Goal: Information Seeking & Learning: Learn about a topic

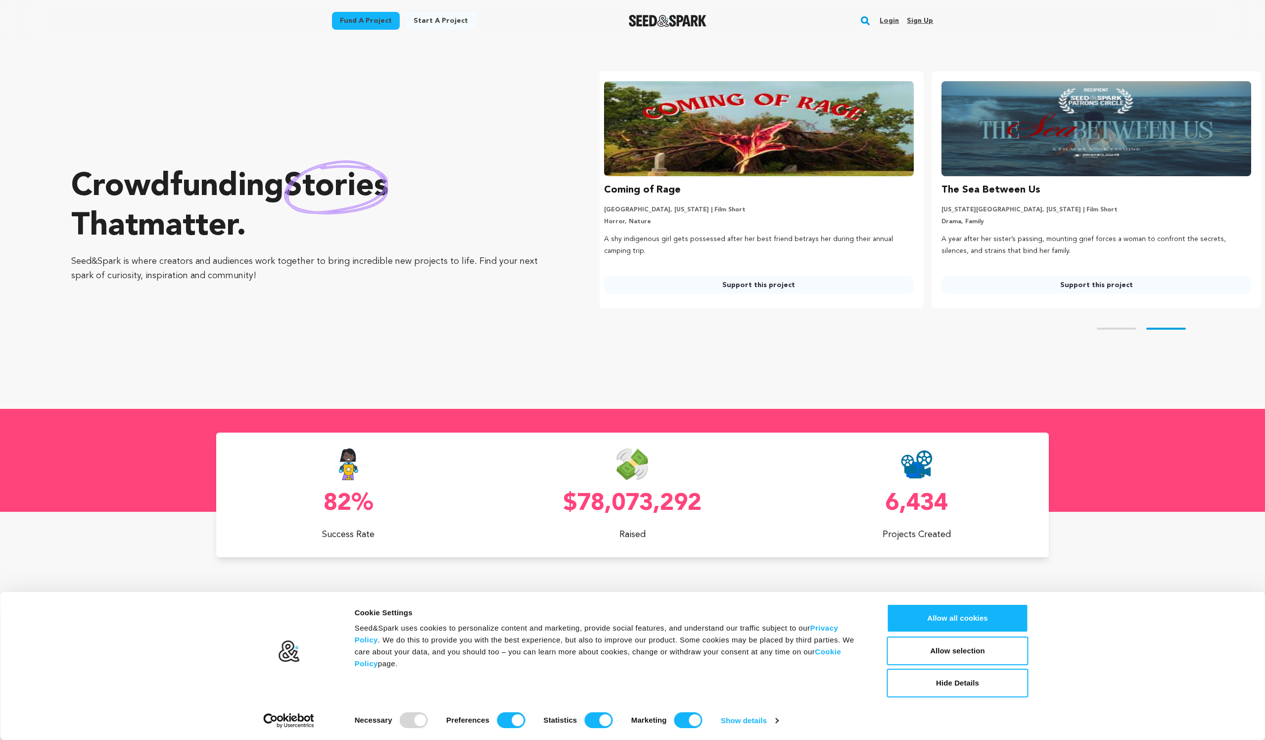
scroll to position [0, 345]
click at [689, 28] on div at bounding box center [667, 21] width 137 height 26
click at [683, 21] on img "Seed&Spark Homepage" at bounding box center [668, 21] width 78 height 12
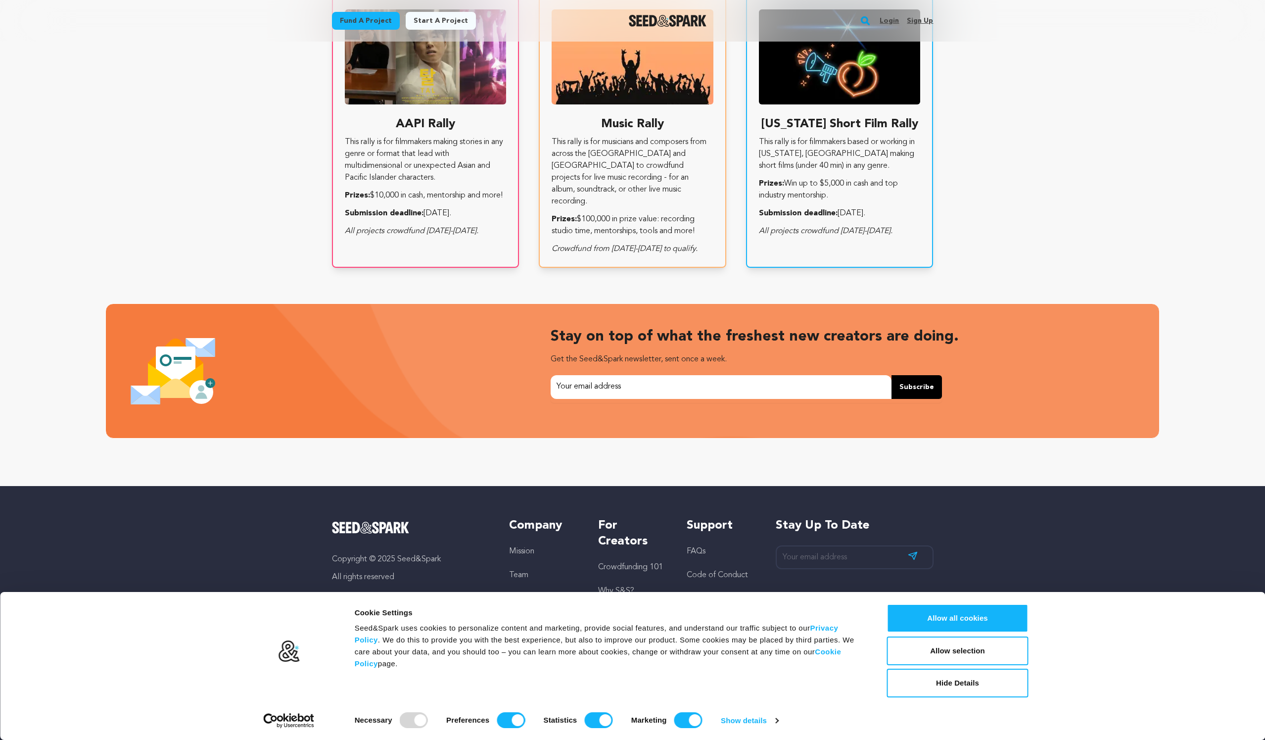
scroll to position [0, 345]
click at [689, 724] on input "Marketing" at bounding box center [688, 720] width 28 height 16
checkbox input "false"
click at [605, 717] on input "Statistics" at bounding box center [598, 720] width 28 height 16
checkbox input "false"
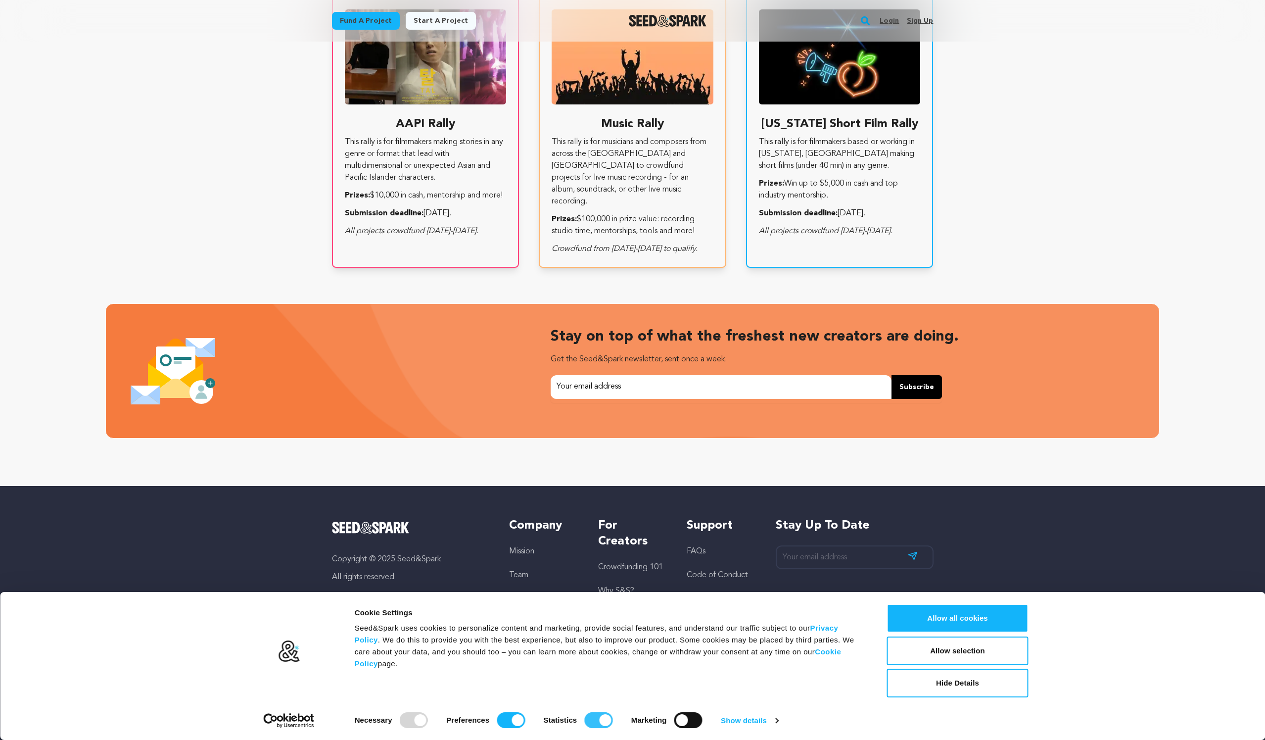
checkbox input "false"
click at [505, 717] on input "Preferences" at bounding box center [511, 720] width 28 height 16
checkbox input "false"
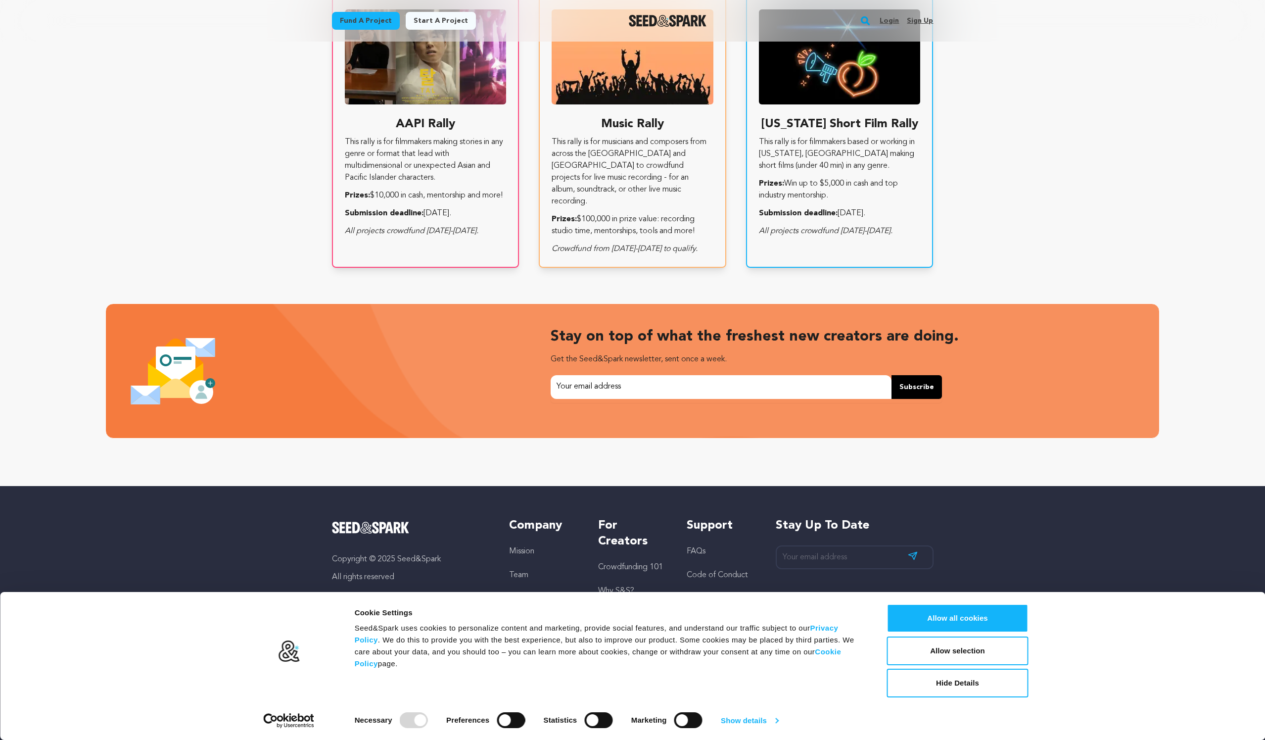
click at [745, 722] on link "Show details" at bounding box center [749, 720] width 57 height 15
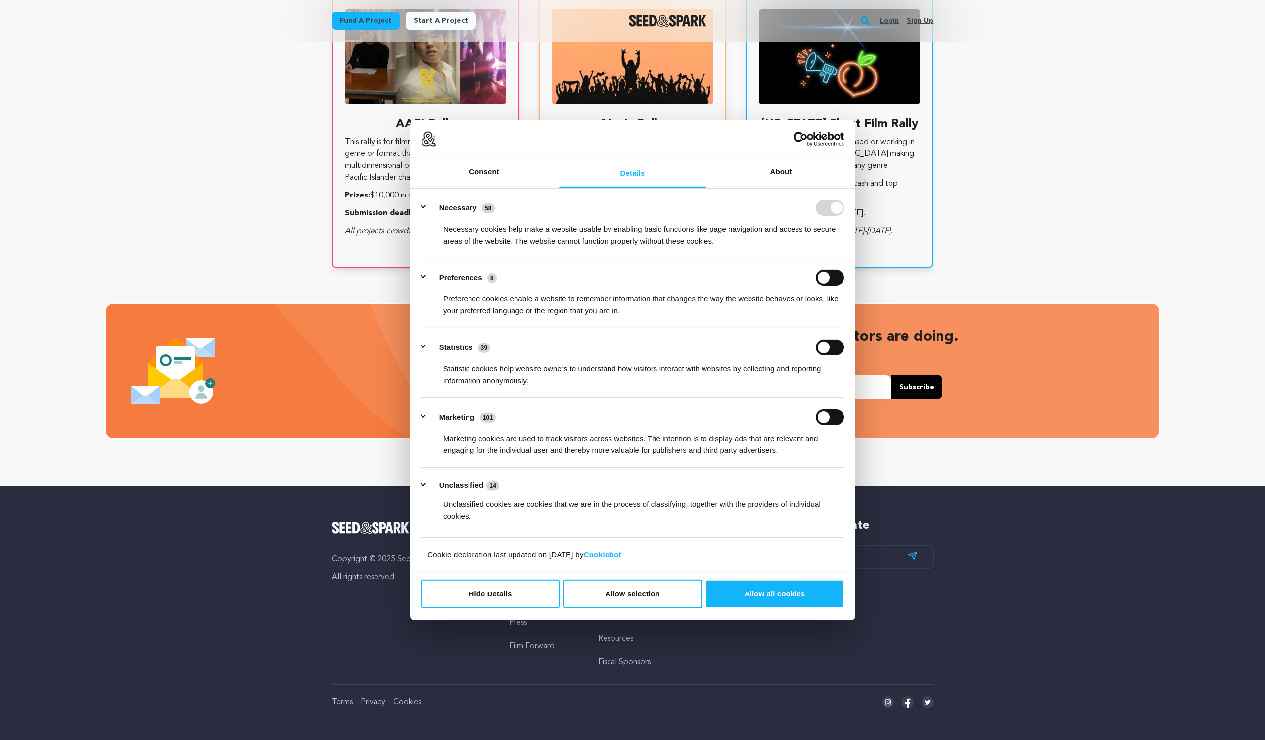
scroll to position [0, 345]
click at [628, 604] on button "Allow selection" at bounding box center [632, 593] width 139 height 29
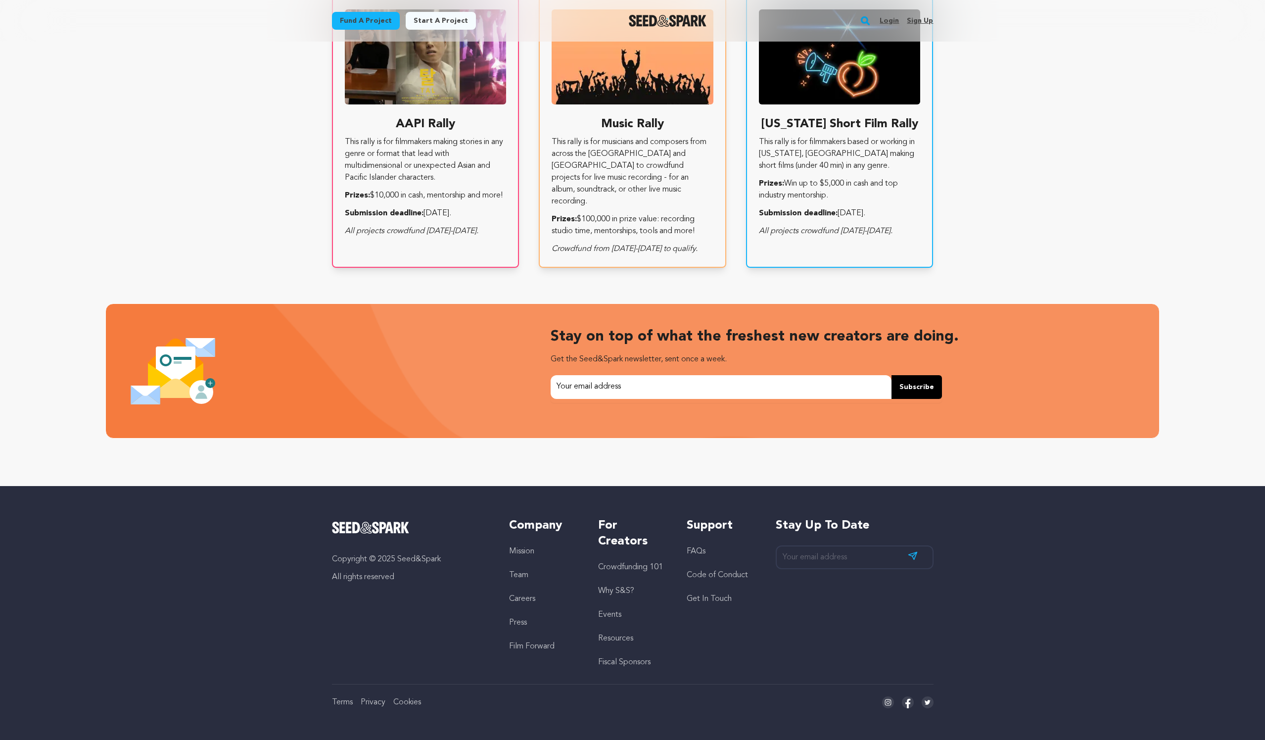
click at [521, 579] on li "Team" at bounding box center [543, 575] width 69 height 12
click at [519, 576] on link "Team" at bounding box center [518, 575] width 19 height 8
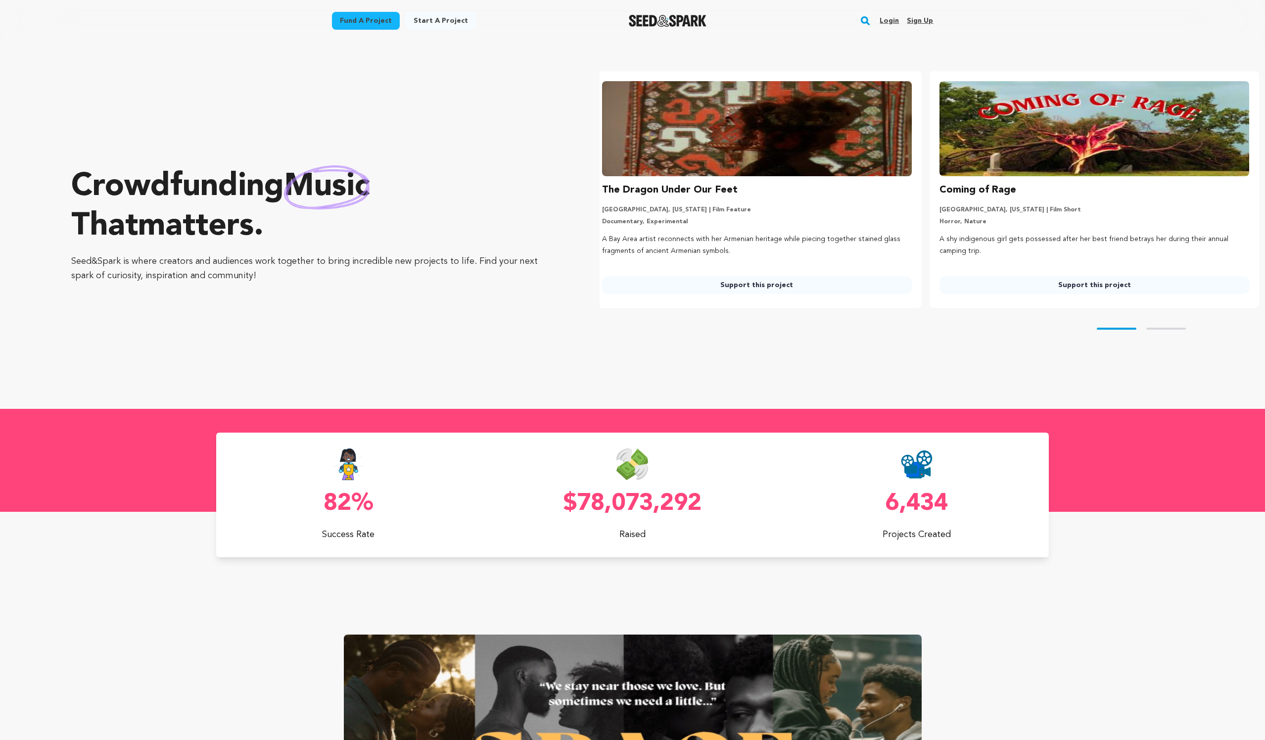
scroll to position [0, 0]
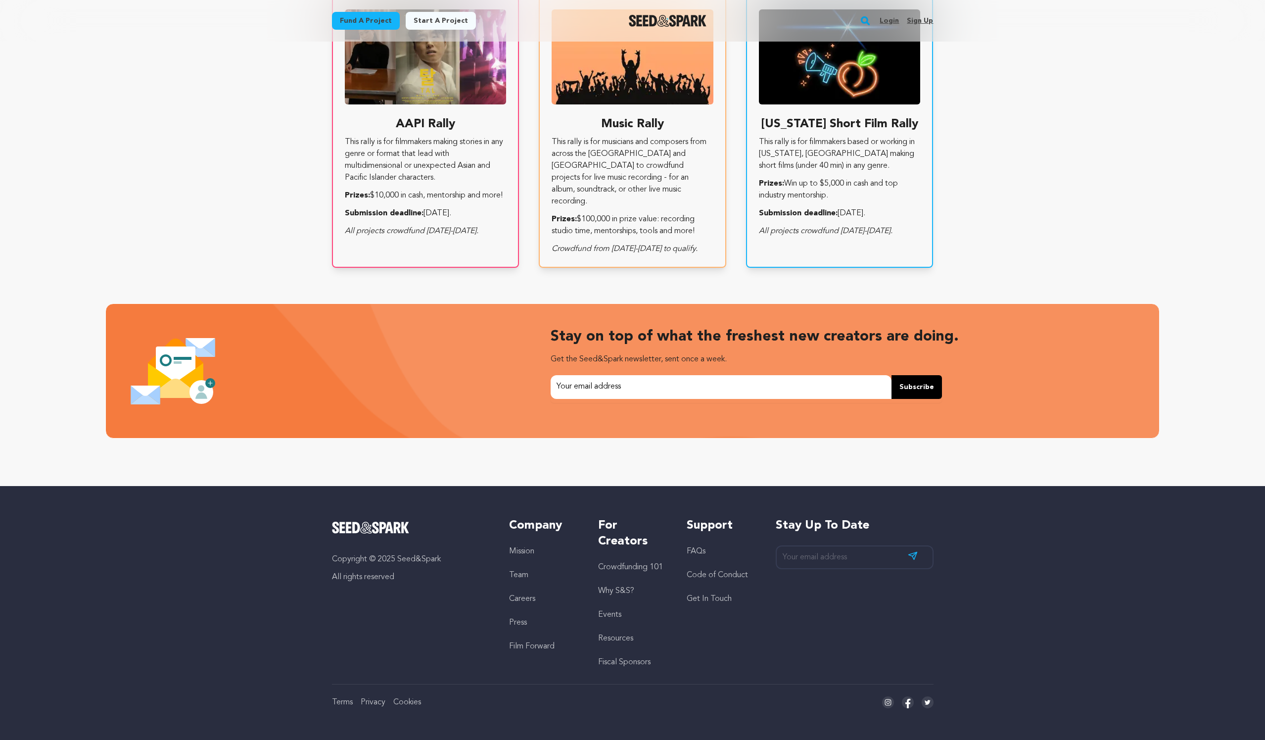
click at [520, 572] on link "Team" at bounding box center [518, 575] width 19 height 8
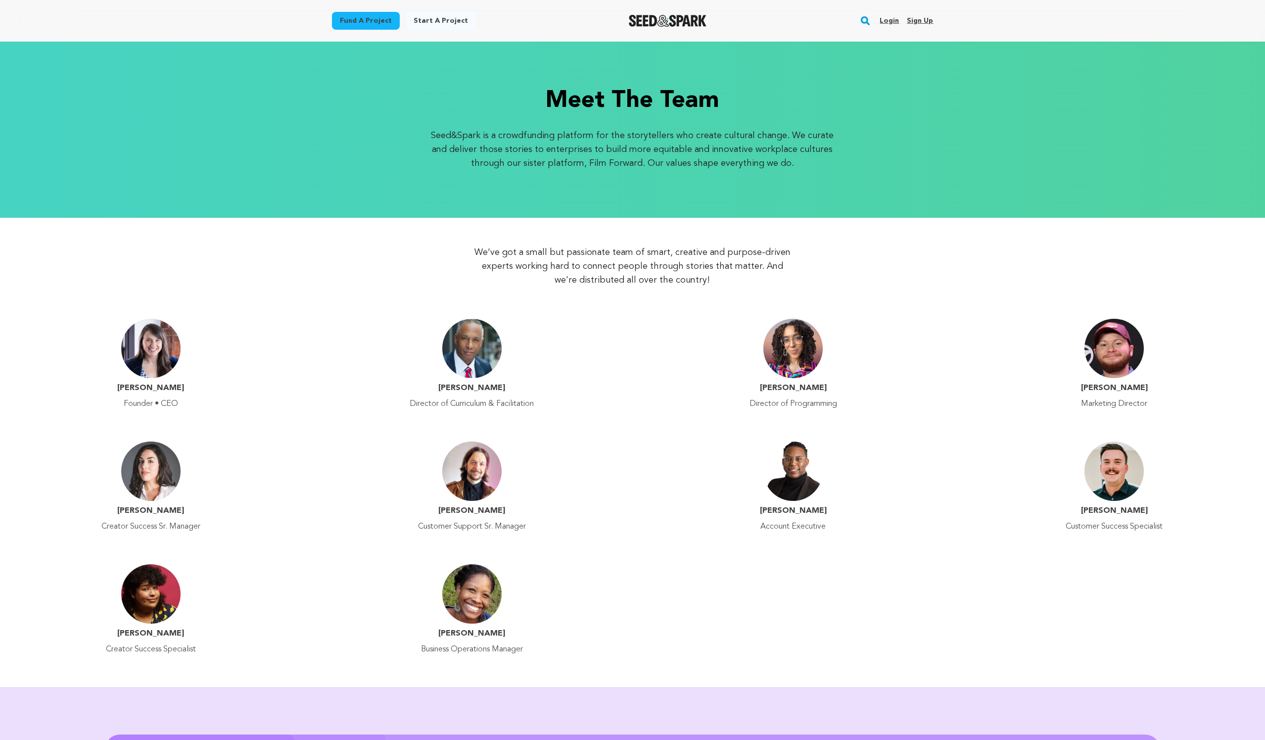
click at [704, 332] on div "[PERSON_NAME] Director of Programming" at bounding box center [793, 362] width 301 height 103
click at [999, 319] on div "[PERSON_NAME] Marketing Director" at bounding box center [1114, 362] width 301 height 103
drag, startPoint x: 94, startPoint y: 291, endPoint x: 635, endPoint y: 665, distance: 657.8
click at [635, 665] on div "We’ve got a small but passionate team of smart, creative and purpose-driven exp…" at bounding box center [632, 452] width 1265 height 469
click at [614, 644] on div "Jessica Harris Business Operations Manager" at bounding box center [471, 607] width 301 height 103
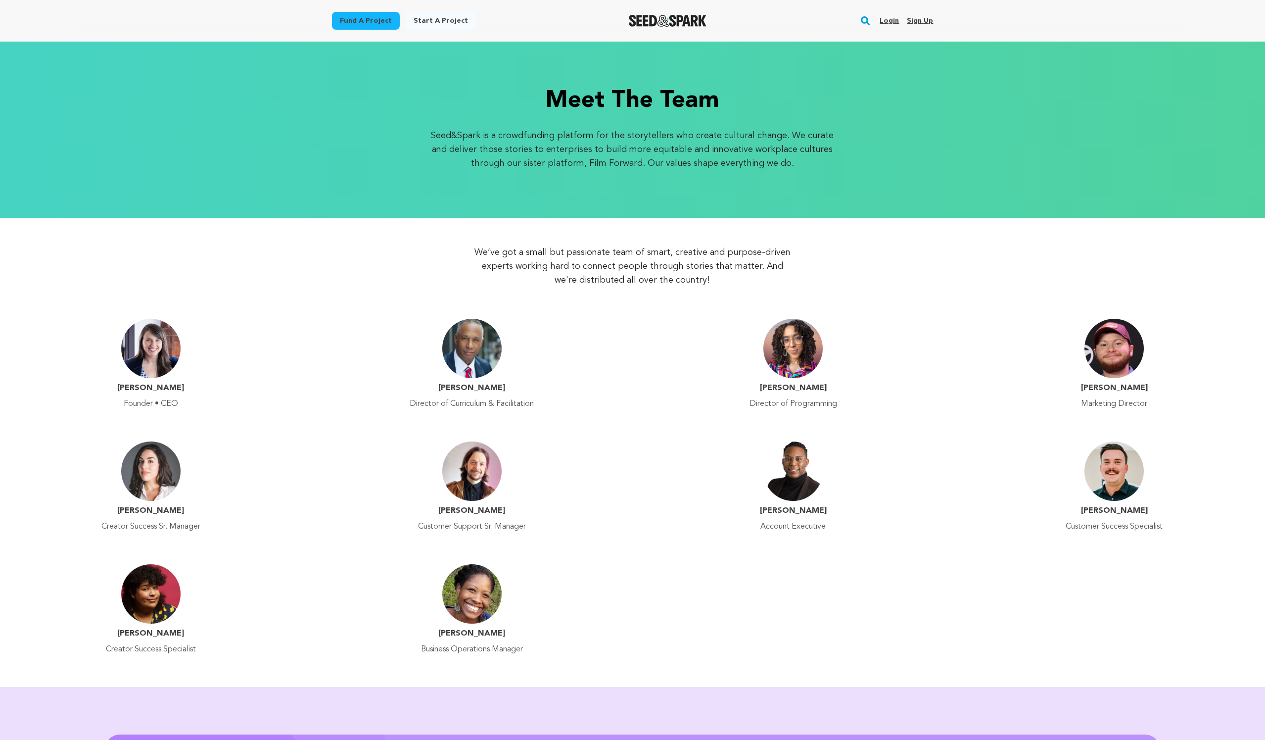
drag, startPoint x: 92, startPoint y: 283, endPoint x: 577, endPoint y: 656, distance: 612.7
click at [577, 656] on div "We’ve got a small but passionate team of smart, creative and purpose-driven exp…" at bounding box center [632, 452] width 1265 height 469
click at [604, 568] on div "Jessica Harris Business Operations Manager" at bounding box center [471, 607] width 301 height 103
drag, startPoint x: 154, startPoint y: 395, endPoint x: 588, endPoint y: 658, distance: 507.7
click at [588, 658] on div "Emily Best Founder • CEO Spencer Barros Director of Curriculum & Facilitation M…" at bounding box center [632, 485] width 1265 height 348
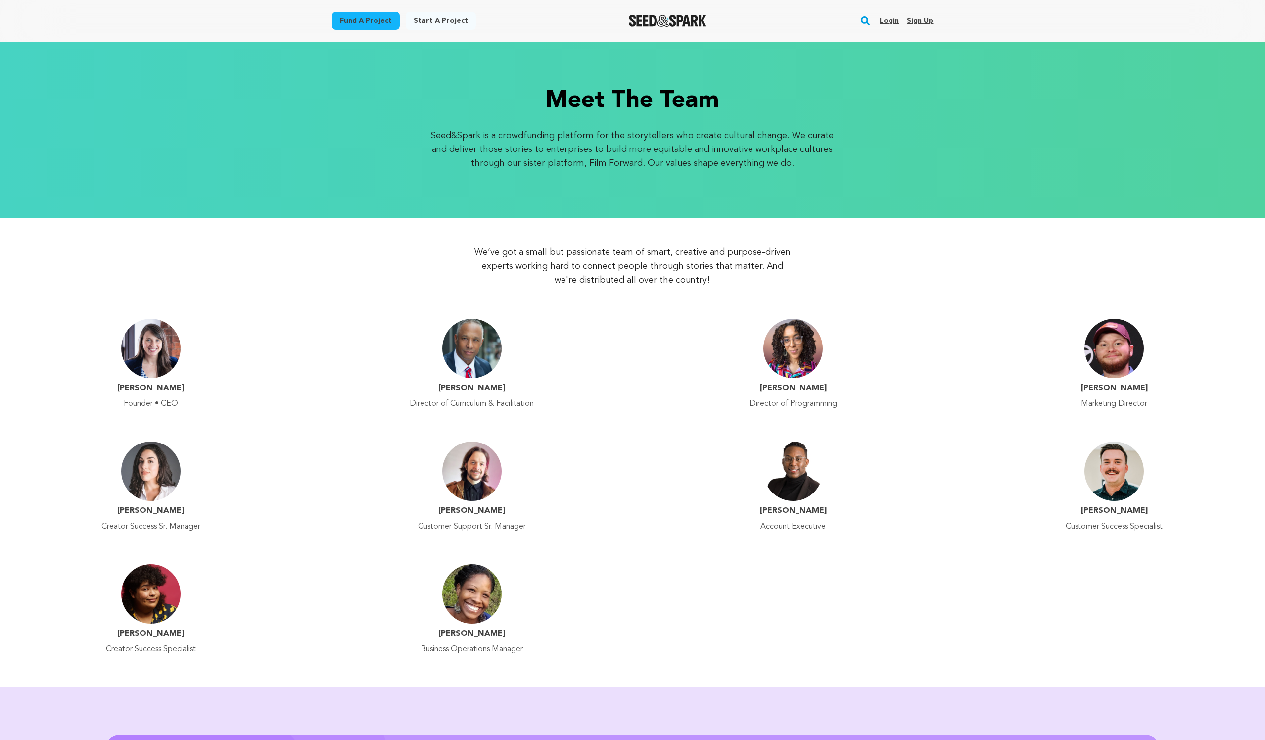
click at [539, 650] on div "Jessica Harris Business Operations Manager" at bounding box center [471, 607] width 301 height 103
drag, startPoint x: 92, startPoint y: 348, endPoint x: 546, endPoint y: 659, distance: 550.5
click at [546, 659] on div "We’ve got a small but passionate team of smart, creative and purpose-driven exp…" at bounding box center [632, 452] width 1265 height 469
click at [557, 639] on div "Jessica Harris Business Operations Manager" at bounding box center [471, 607] width 301 height 103
click at [587, 583] on div "Jessica Harris Business Operations Manager" at bounding box center [471, 607] width 301 height 103
